Goal: Task Accomplishment & Management: Manage account settings

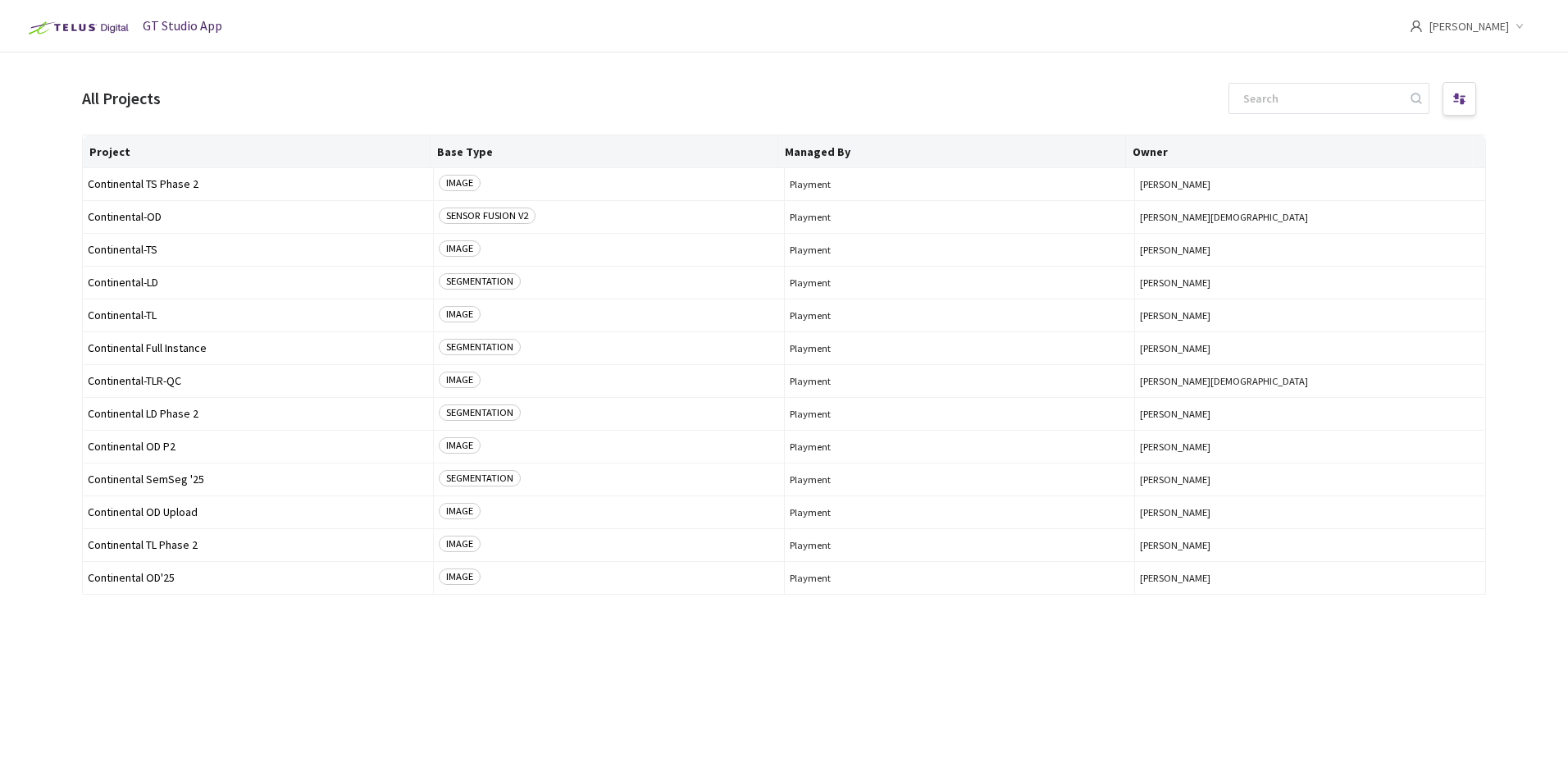
click at [80, 29] on img at bounding box center [76, 28] width 114 height 26
click at [1522, 24] on icon "down" at bounding box center [1519, 26] width 8 height 8
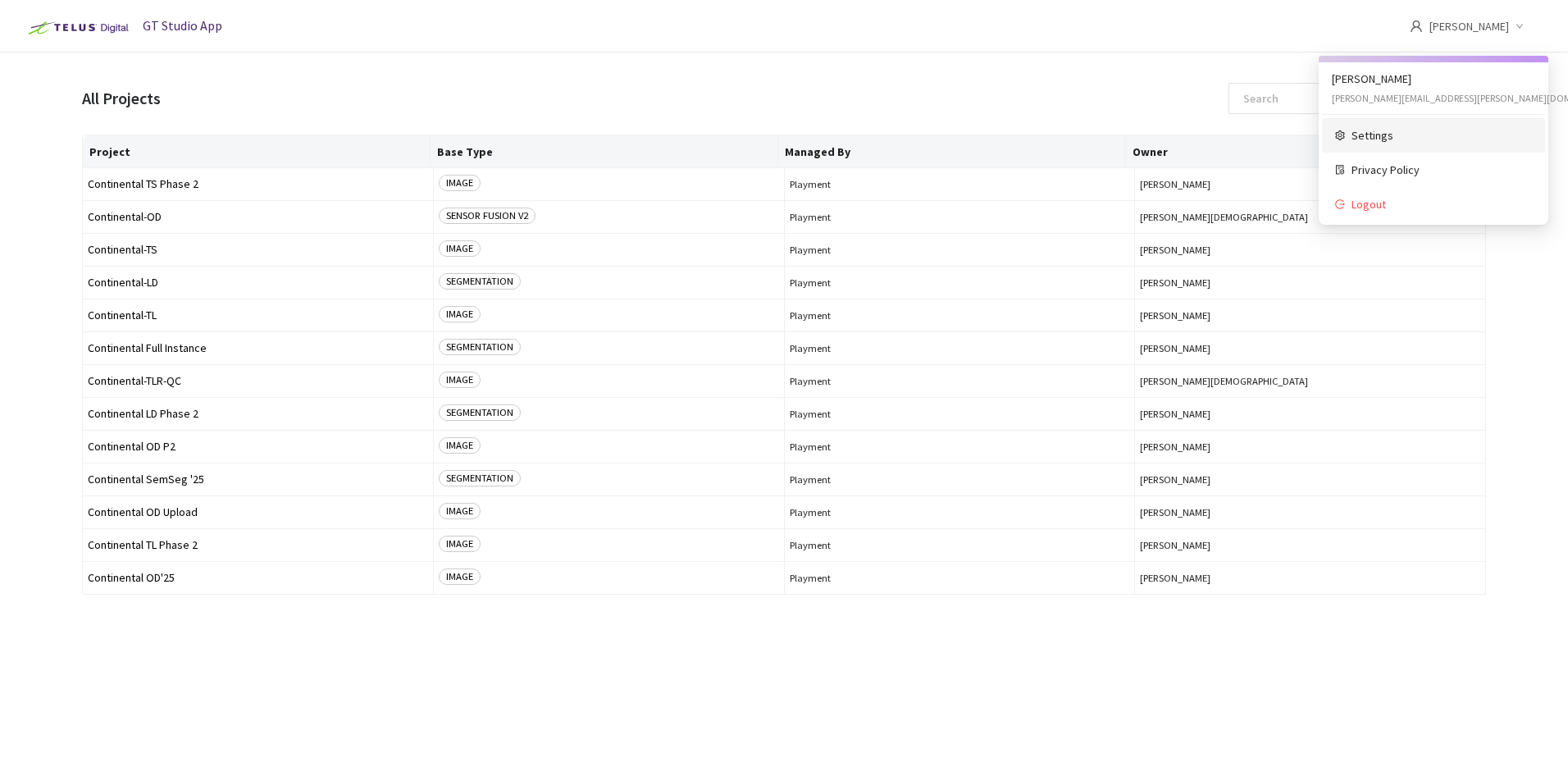
click at [1390, 135] on span "Settings" at bounding box center [1442, 135] width 180 height 18
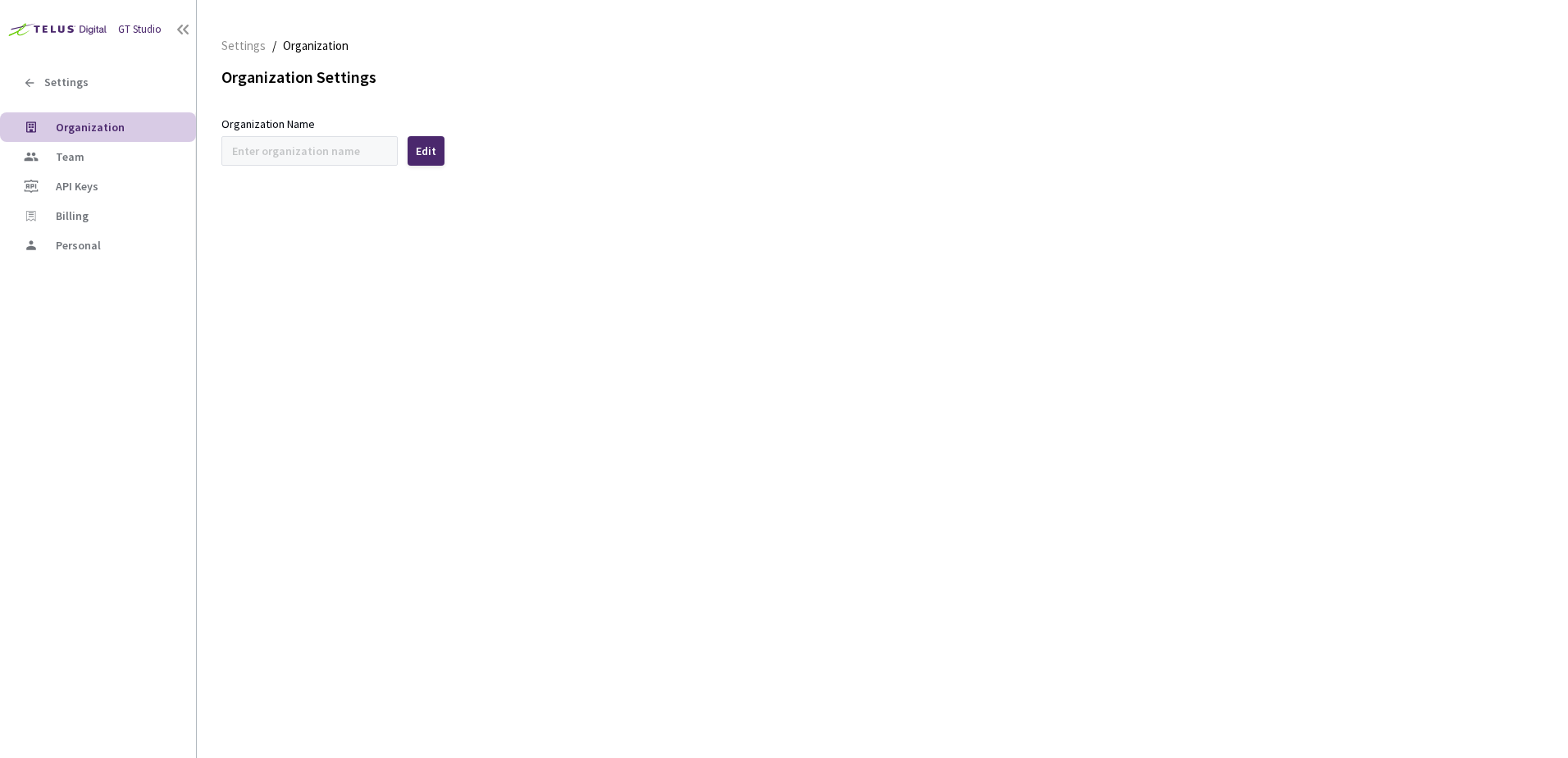
type input "Continental"
click at [80, 154] on span "Team" at bounding box center [70, 157] width 29 height 15
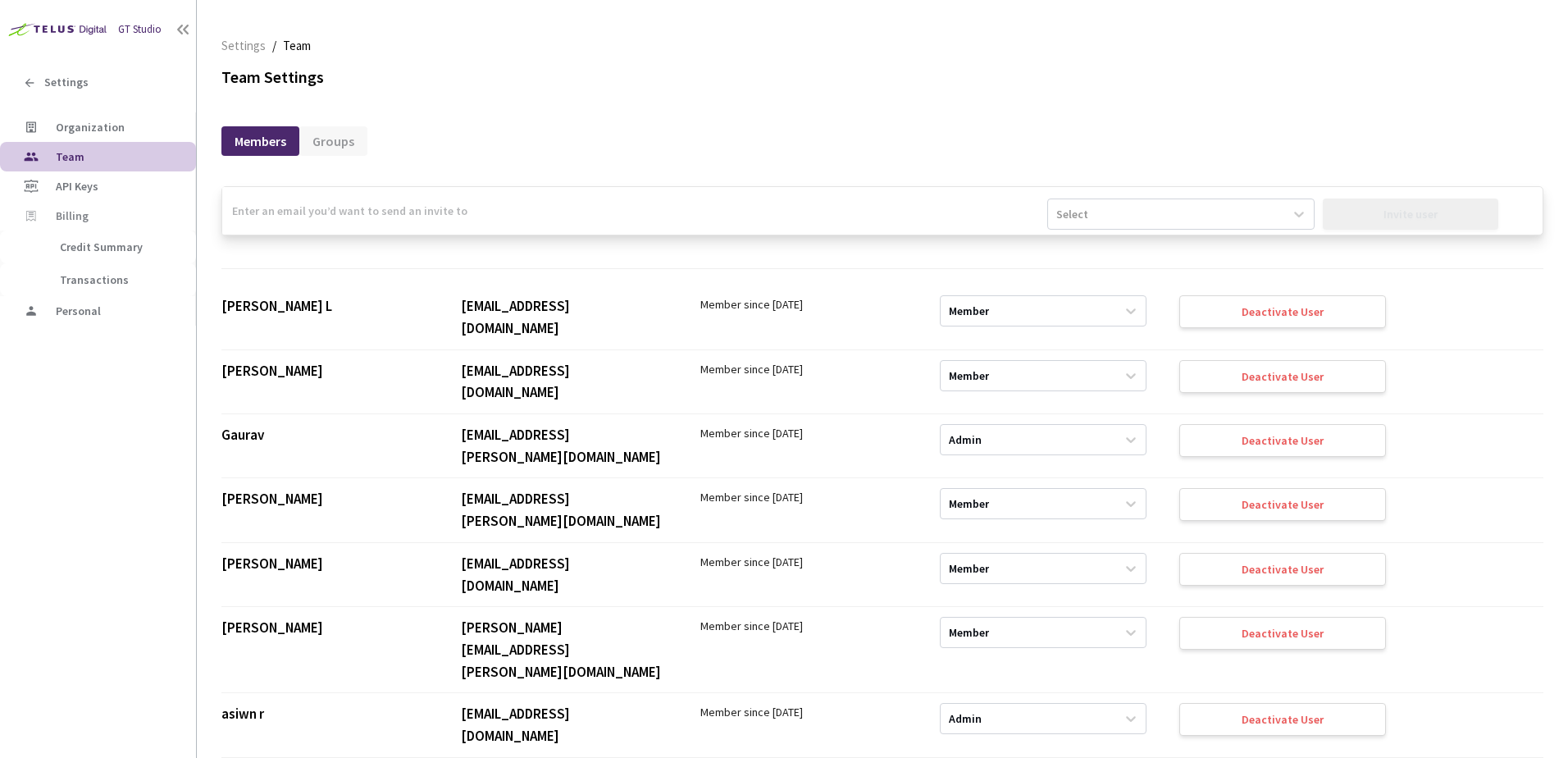
click at [591, 205] on input "email" at bounding box center [634, 210] width 825 height 47
paste input "[DOMAIN_NAME][EMAIL_ADDRESS][DOMAIN_NAME]"
type input "[DOMAIN_NAME][EMAIL_ADDRESS][DOMAIN_NAME]"
click at [1297, 217] on icon at bounding box center [1299, 215] width 17 height 17
click at [1188, 279] on div "Member" at bounding box center [1180, 282] width 266 height 29
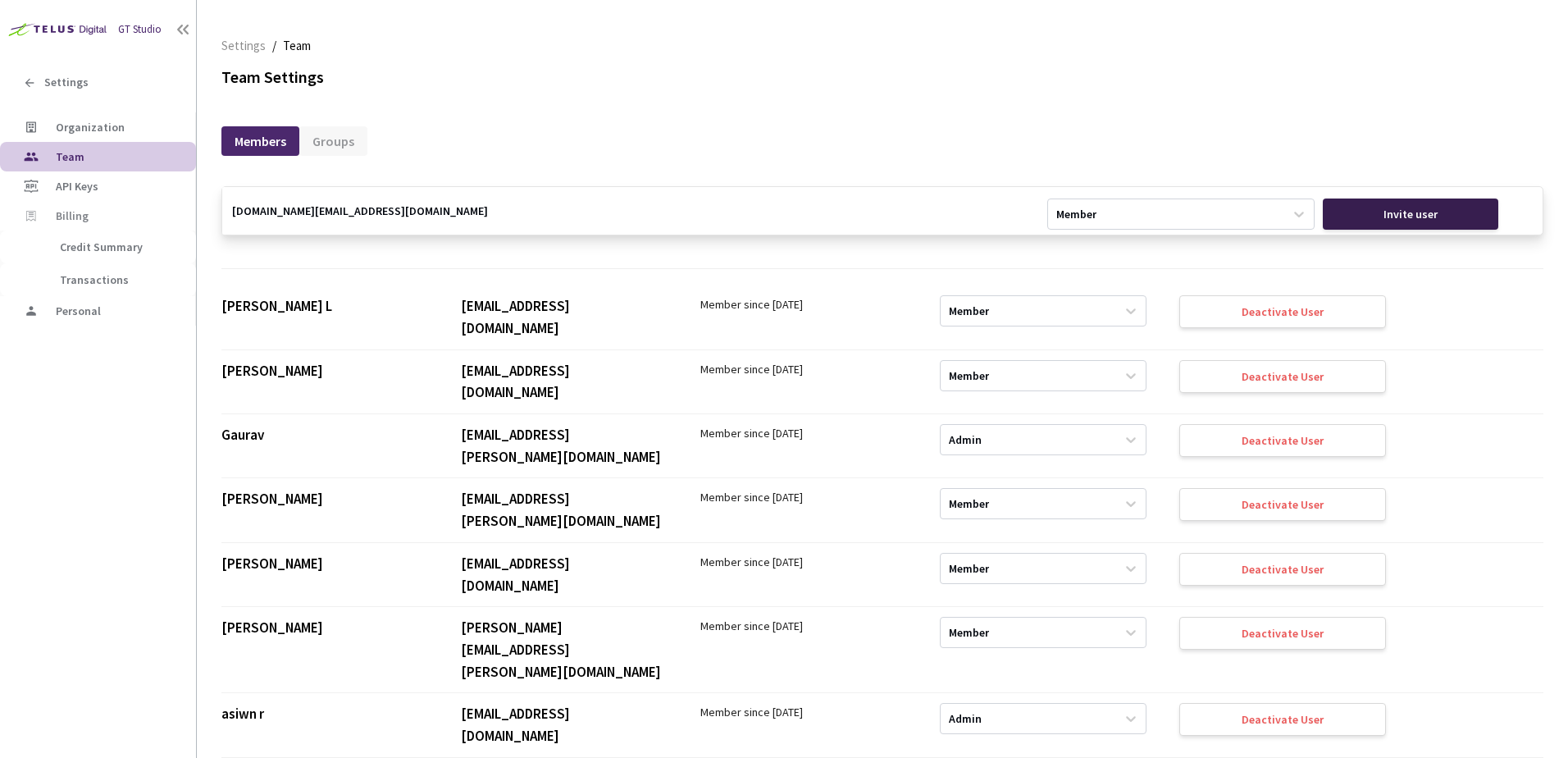
click at [1407, 216] on div "Invite user" at bounding box center [1410, 214] width 54 height 13
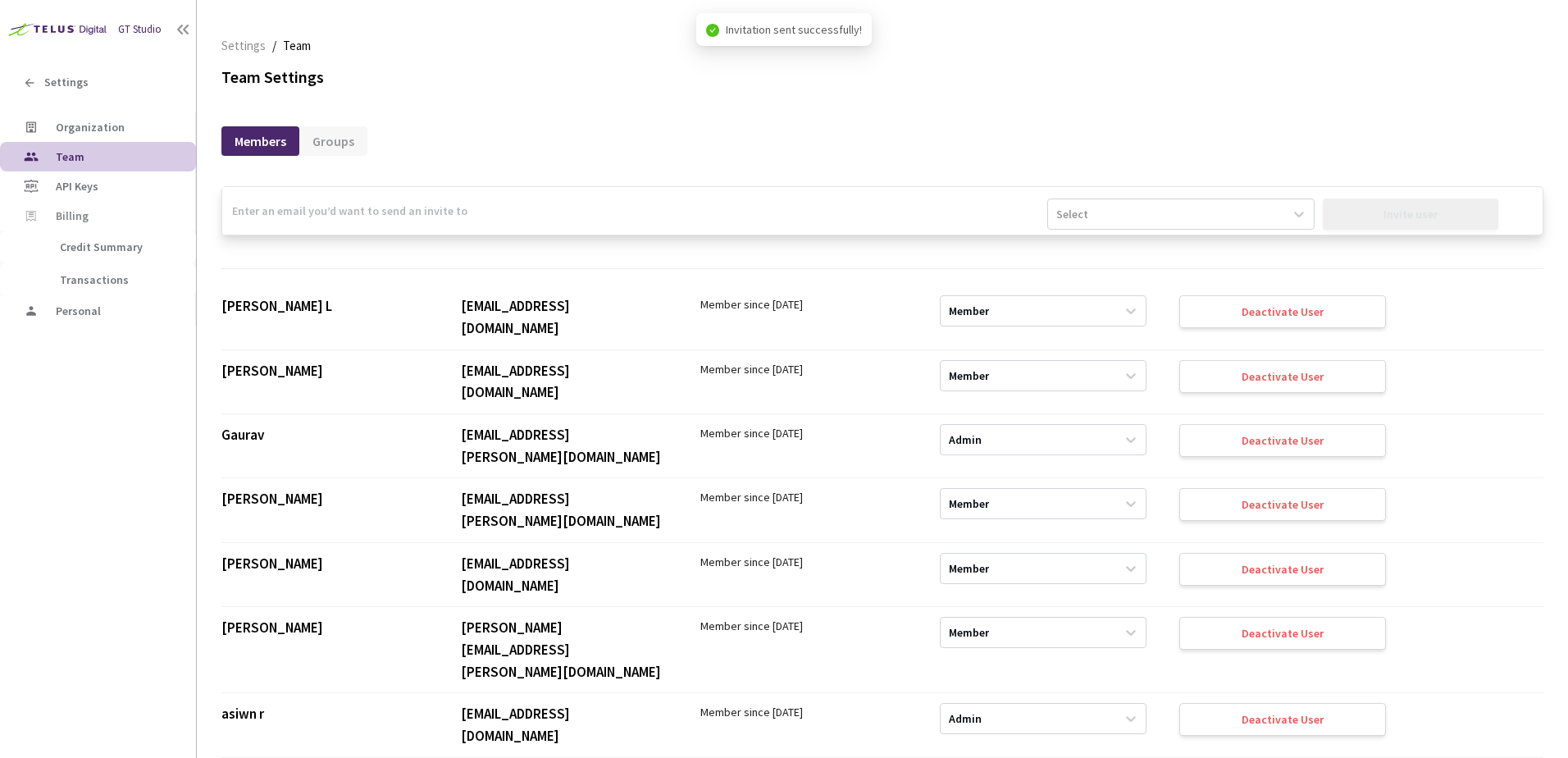
click at [538, 217] on input "email" at bounding box center [634, 210] width 825 height 47
paste input "[EMAIL_ADDRESS][PERSON_NAME][DOMAIN_NAME]"
type input "[EMAIL_ADDRESS][PERSON_NAME][DOMAIN_NAME]"
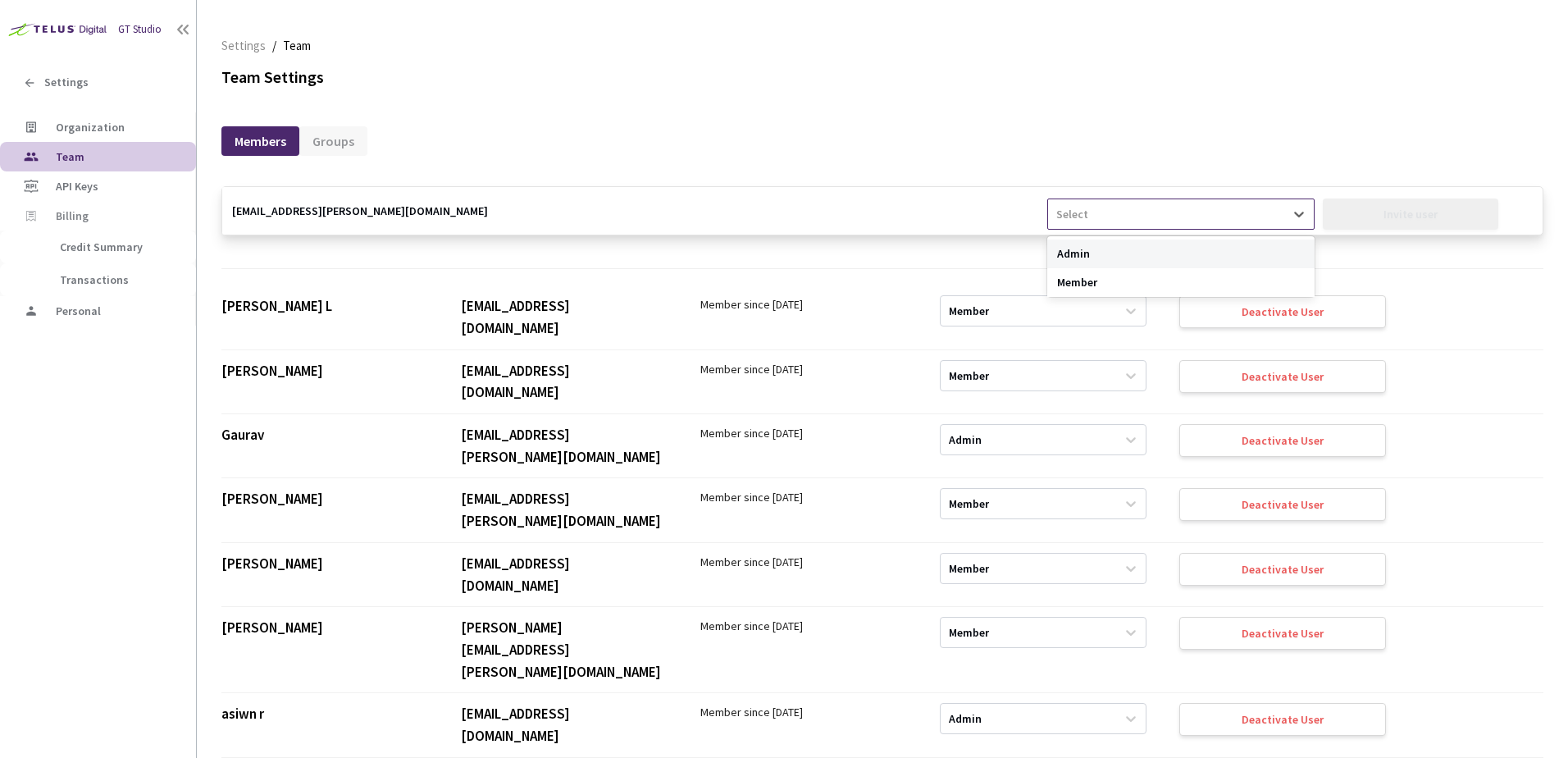
click at [1273, 218] on div "Select" at bounding box center [1166, 214] width 236 height 26
click at [1194, 280] on div "Member" at bounding box center [1180, 282] width 266 height 29
click at [1384, 215] on div "Invite user" at bounding box center [1410, 214] width 54 height 13
click at [706, 207] on input "email" at bounding box center [634, 210] width 825 height 47
paste input "[PERSON_NAME][EMAIL_ADDRESS][PERSON_NAME][DOMAIN_NAME]"
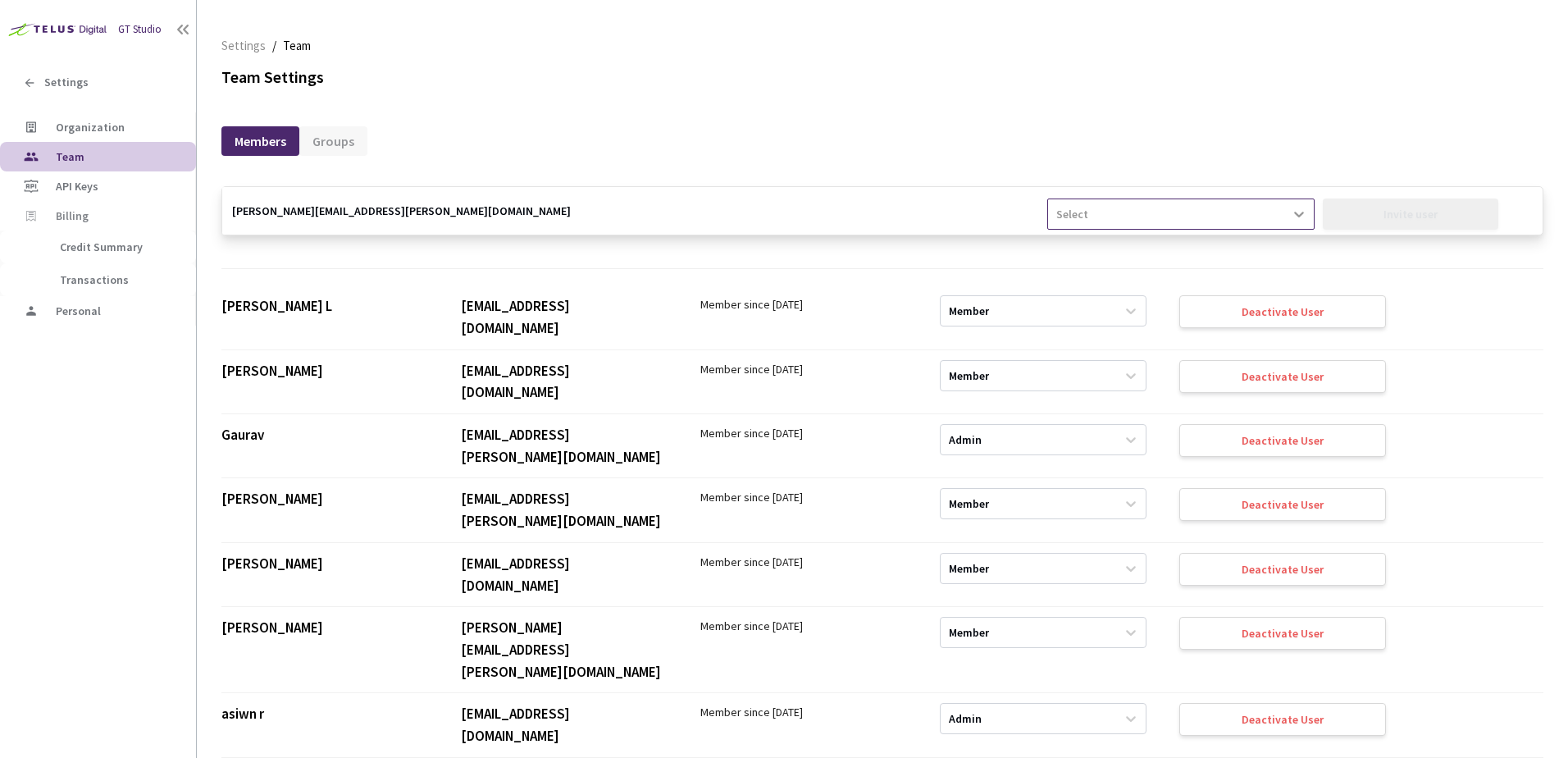
type input "[PERSON_NAME][EMAIL_ADDRESS][PERSON_NAME][DOMAIN_NAME]"
click at [1284, 218] on div at bounding box center [1299, 215] width 30 height 30
click at [1225, 281] on div "Member" at bounding box center [1180, 282] width 266 height 29
click at [1394, 214] on div "Invite user" at bounding box center [1410, 214] width 54 height 13
click at [785, 219] on input "email" at bounding box center [634, 210] width 825 height 47
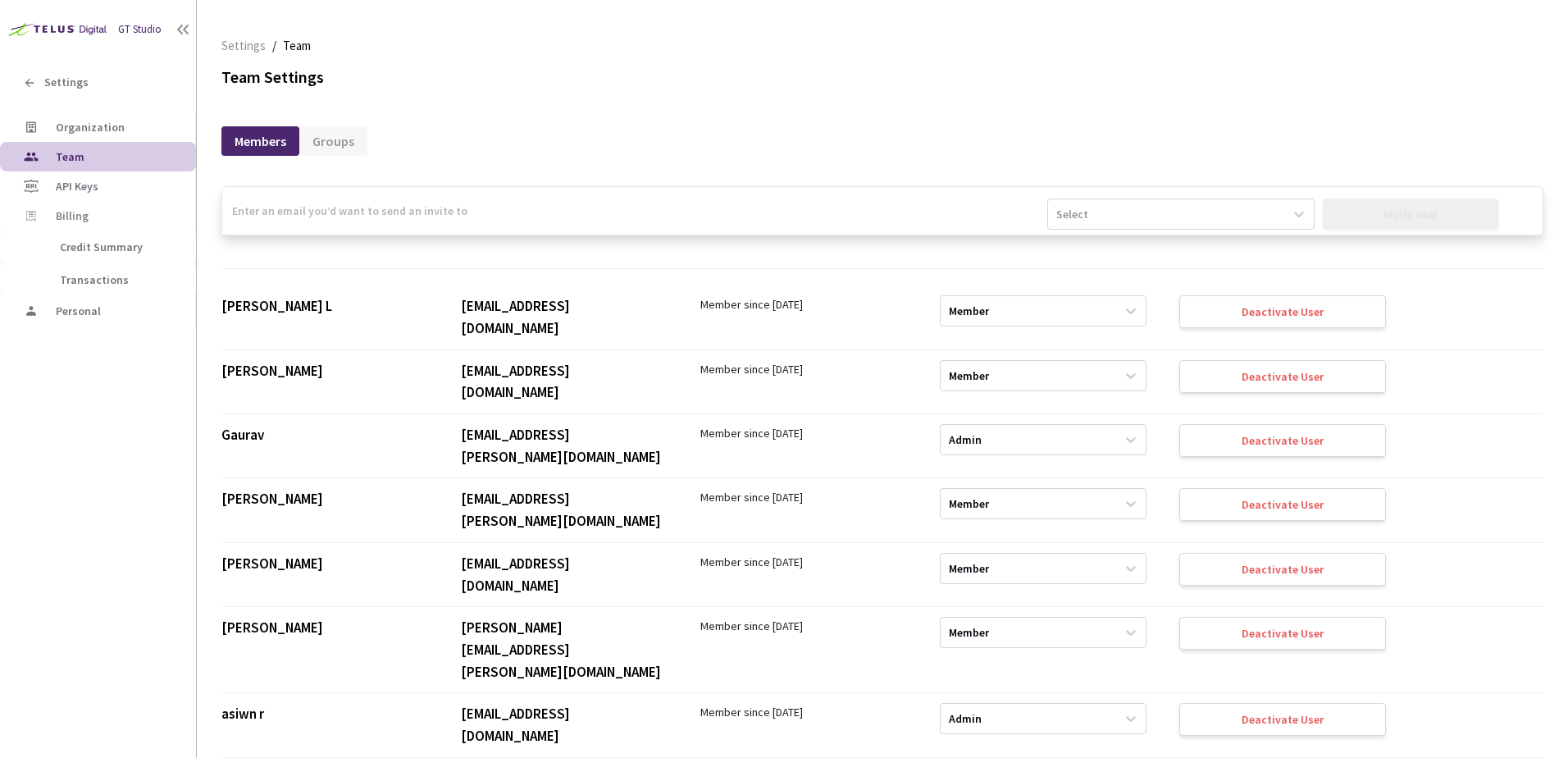
paste input "[EMAIL_ADDRESS][PERSON_NAME][DOMAIN_NAME]"
type input "[EMAIL_ADDRESS][PERSON_NAME][DOMAIN_NAME]"
click at [1284, 222] on div at bounding box center [1299, 215] width 30 height 30
click at [1188, 285] on div "Member" at bounding box center [1180, 282] width 266 height 29
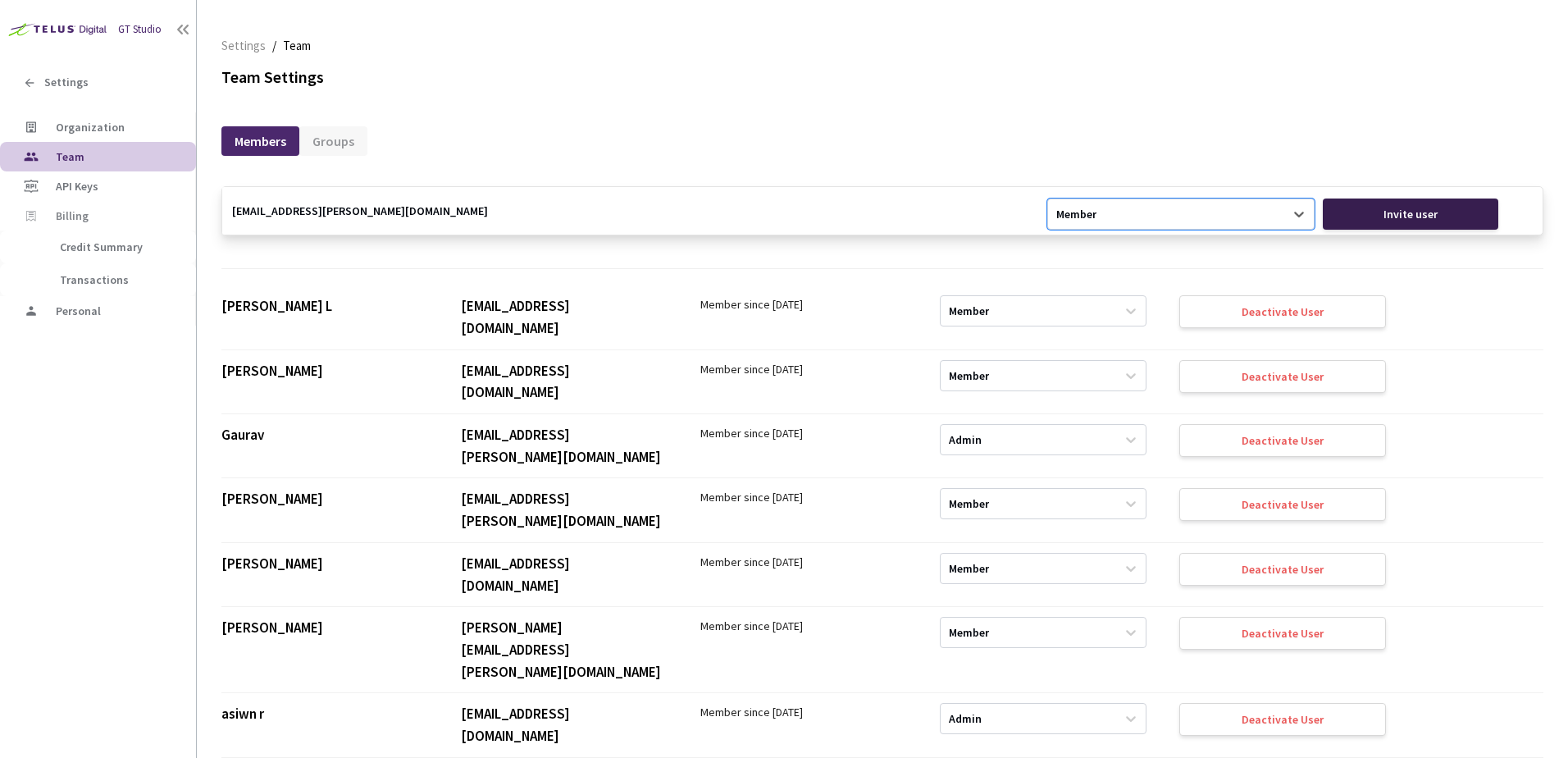
click at [1393, 213] on div "Invite user" at bounding box center [1410, 214] width 54 height 13
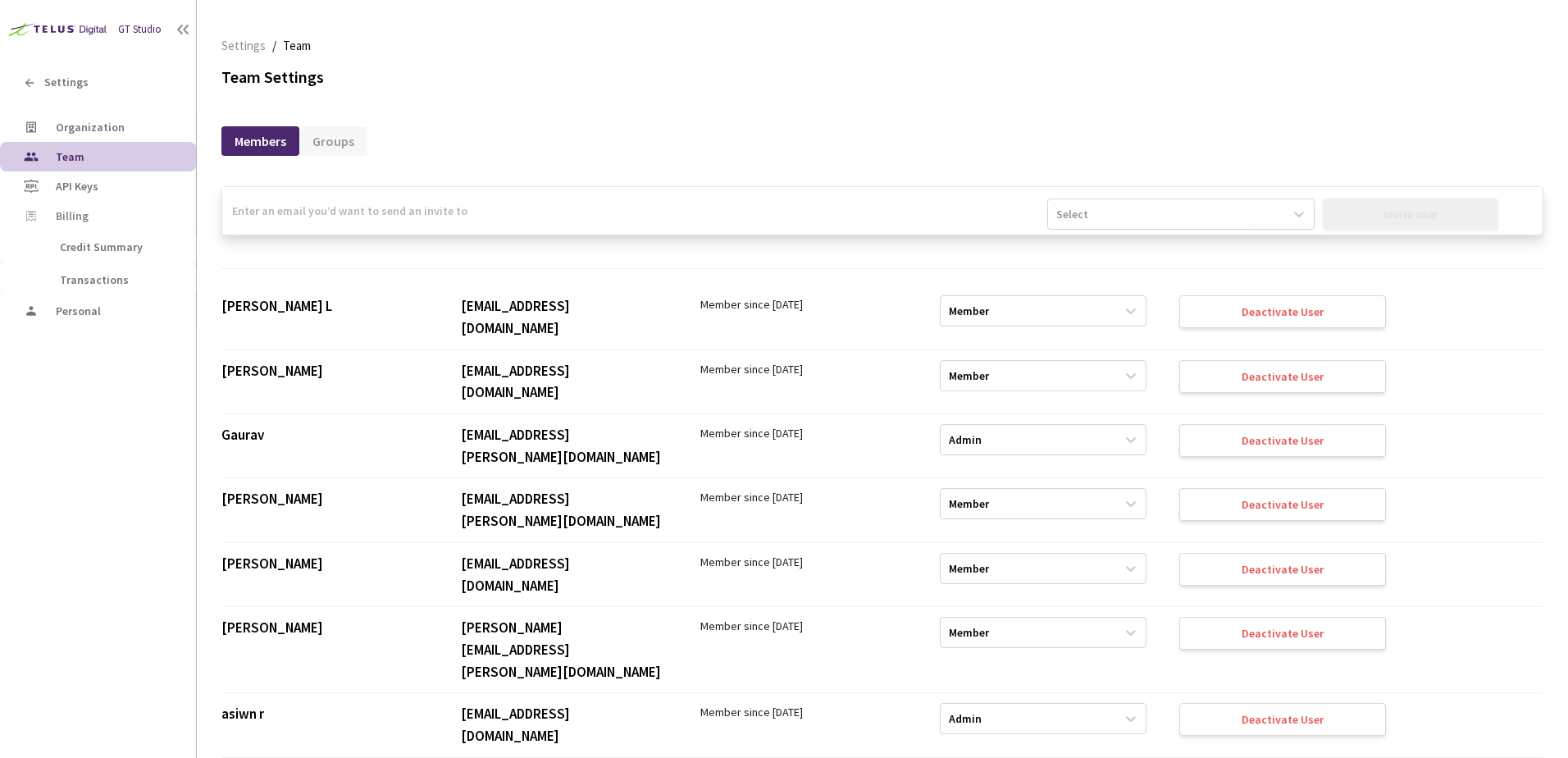
click at [657, 207] on input "email" at bounding box center [634, 210] width 825 height 47
paste input "[EMAIL_ADDRESS][DOMAIN_NAME]"
type input "[EMAIL_ADDRESS][DOMAIN_NAME]"
click at [1135, 216] on div "Select" at bounding box center [1166, 214] width 236 height 26
click at [1127, 282] on div "Member" at bounding box center [1180, 282] width 266 height 29
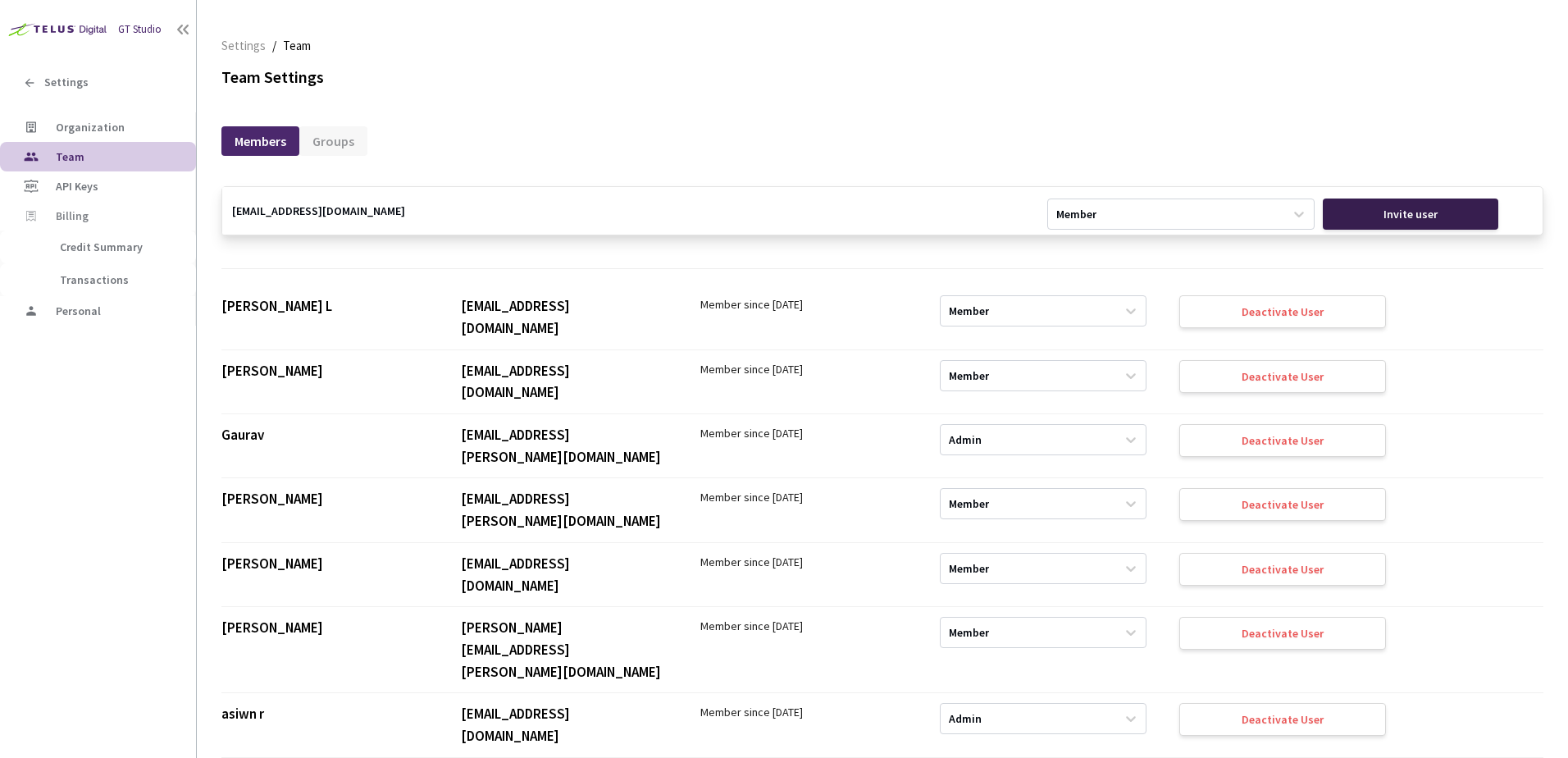
click at [1385, 214] on div "Invite user" at bounding box center [1410, 214] width 54 height 13
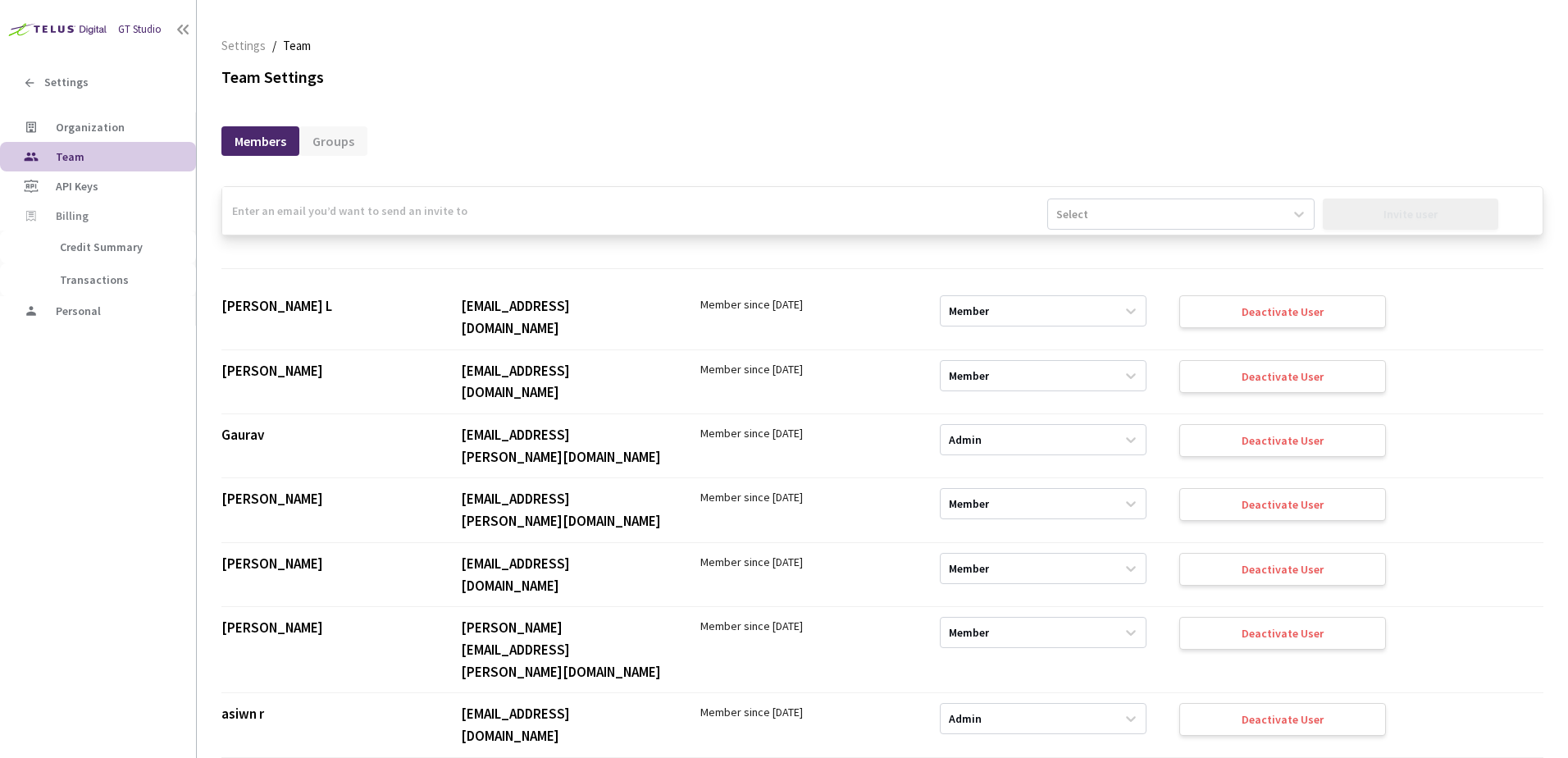
click at [943, 85] on div "Team Settings" at bounding box center [882, 78] width 1322 height 24
